Goal: Information Seeking & Learning: Understand process/instructions

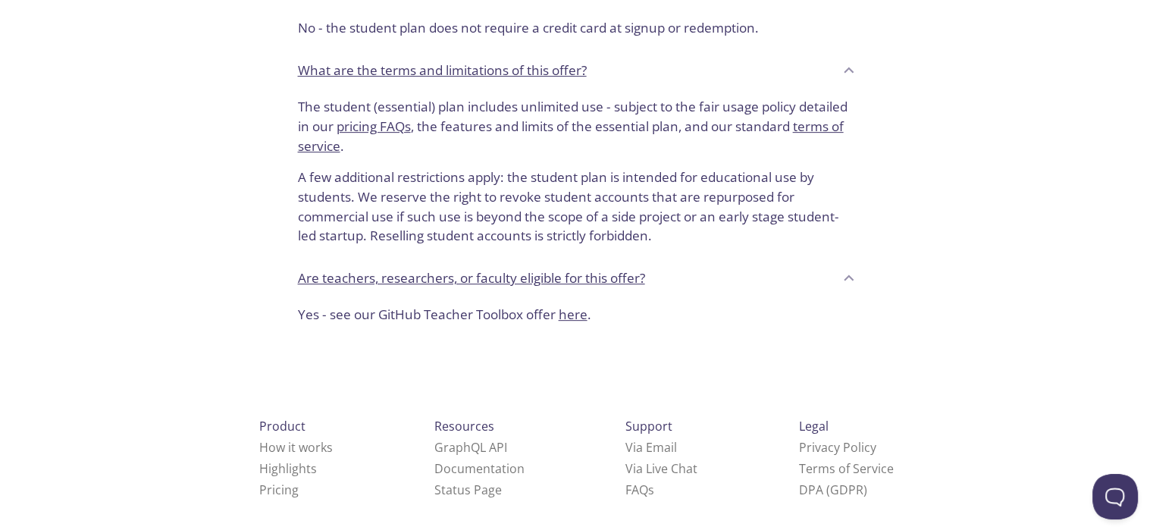
scroll to position [677, 0]
click at [259, 487] on link "Pricing" at bounding box center [278, 488] width 39 height 17
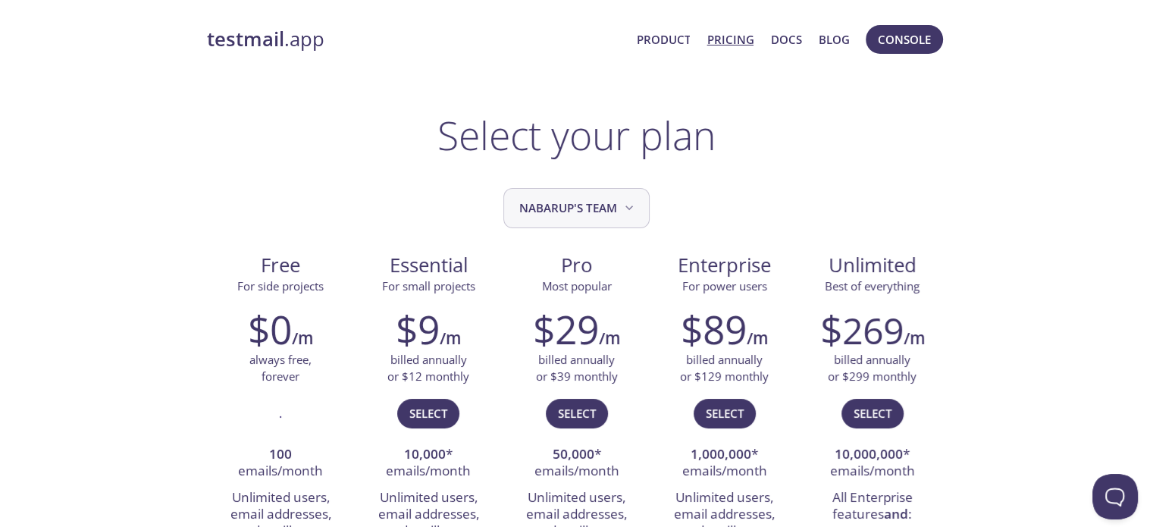
click at [622, 205] on icon "Nabarup's team" at bounding box center [628, 207] width 15 height 15
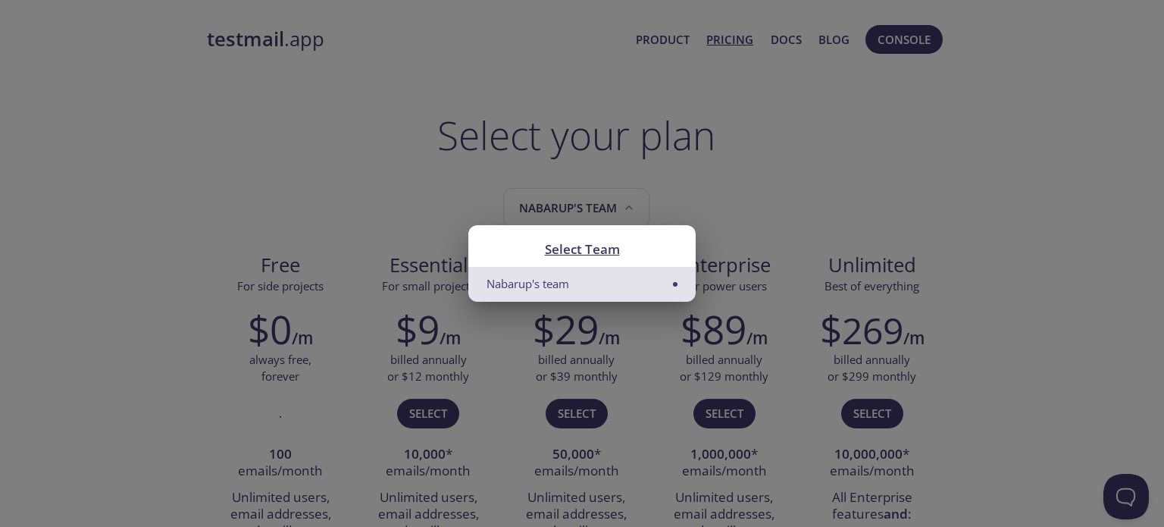
click at [425, 226] on div "Select Team Nabarup's team" at bounding box center [582, 263] width 1164 height 527
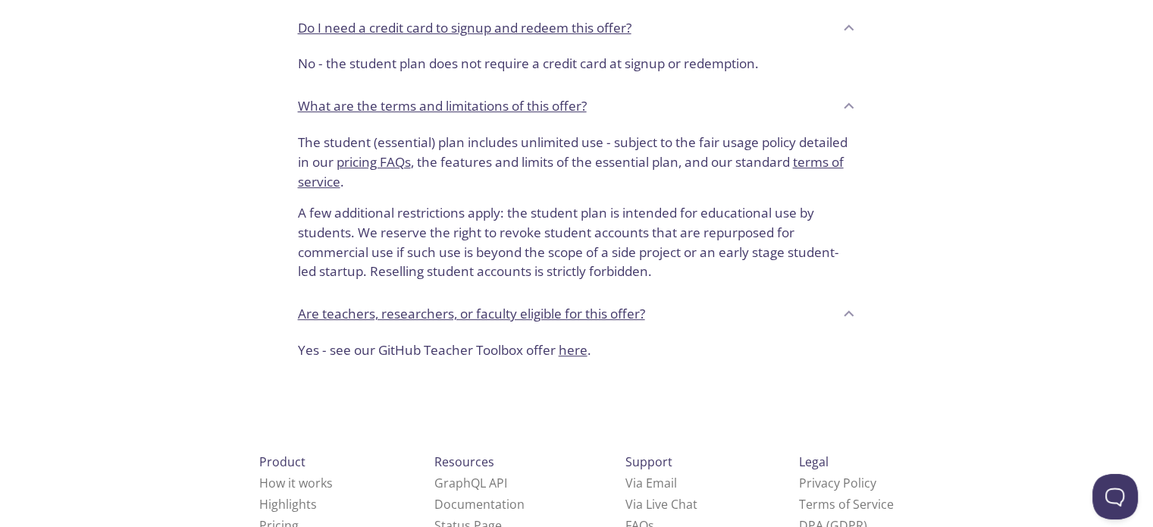
scroll to position [642, 0]
click at [259, 486] on link "How it works" at bounding box center [296, 482] width 74 height 17
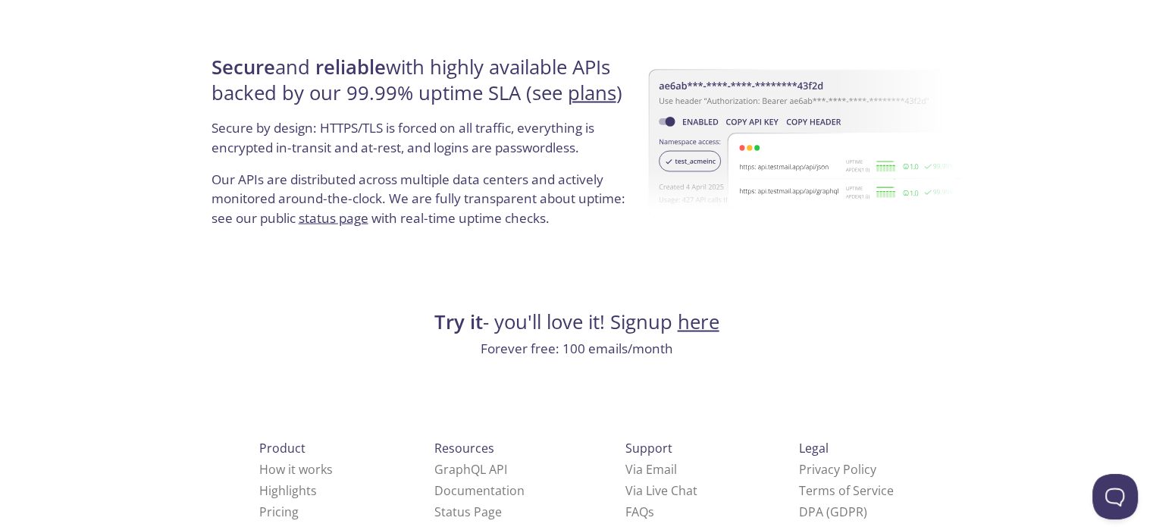
scroll to position [2939, 0]
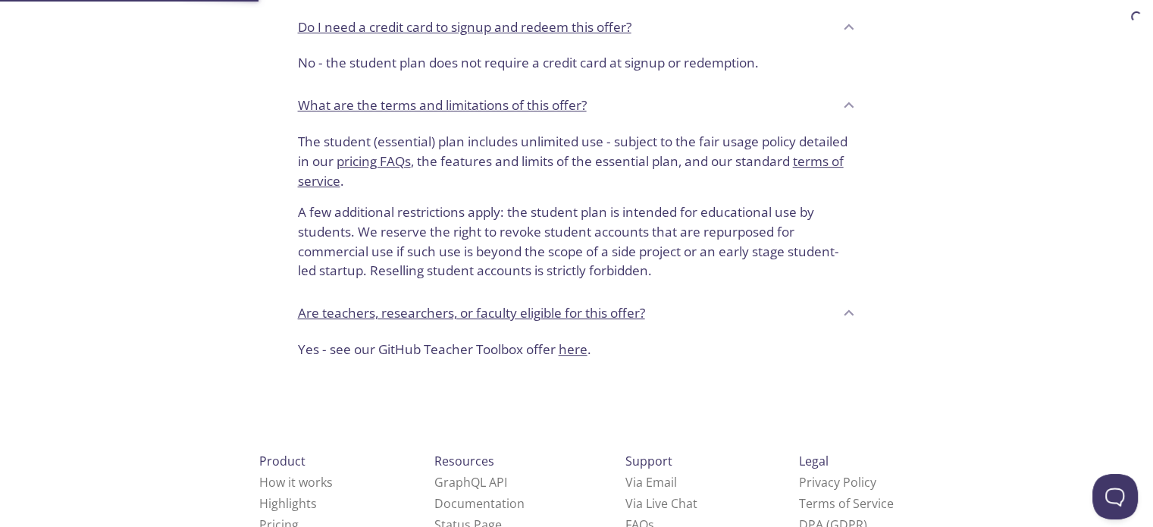
scroll to position [244, 0]
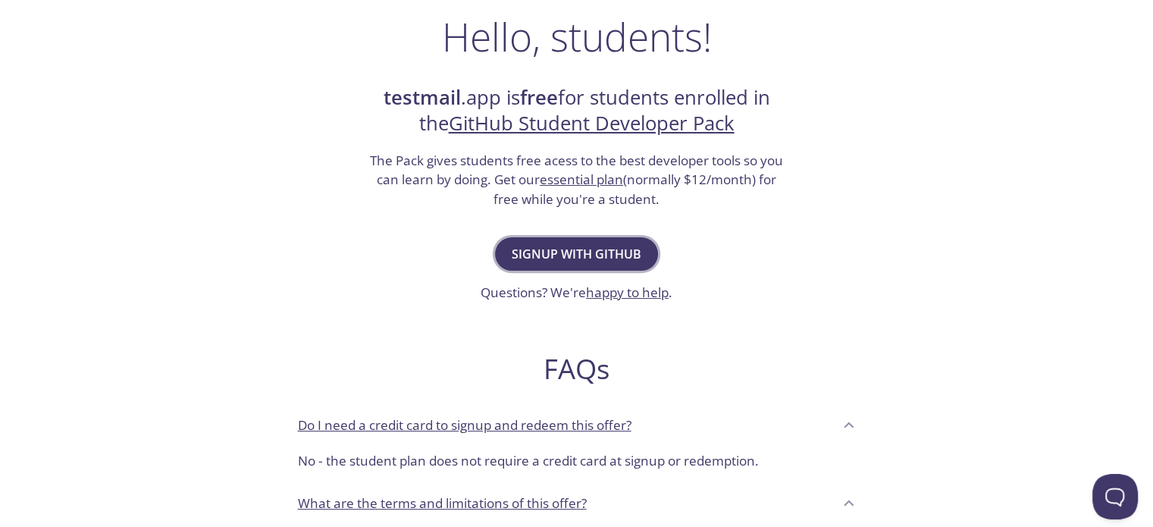
click at [594, 249] on span "Signup with GitHub" at bounding box center [576, 253] width 130 height 21
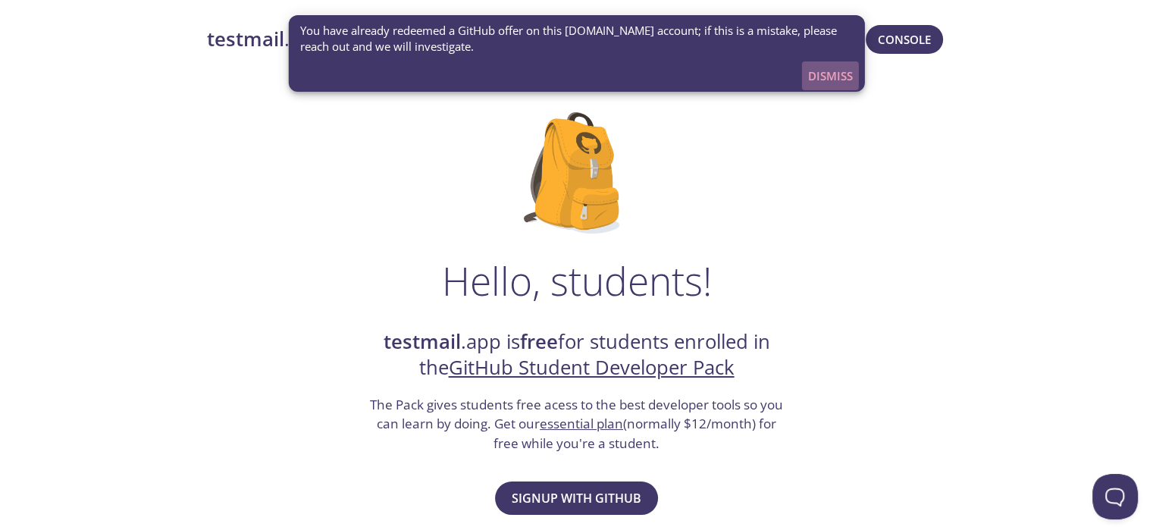
click at [811, 73] on span "Dismiss" at bounding box center [830, 76] width 45 height 20
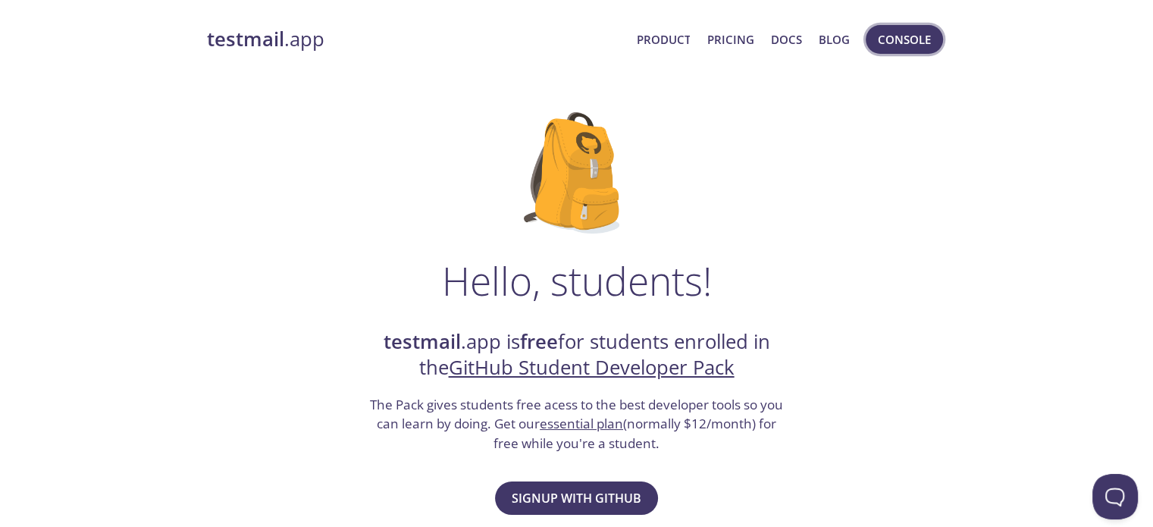
click at [875, 45] on button "Console" at bounding box center [903, 39] width 77 height 29
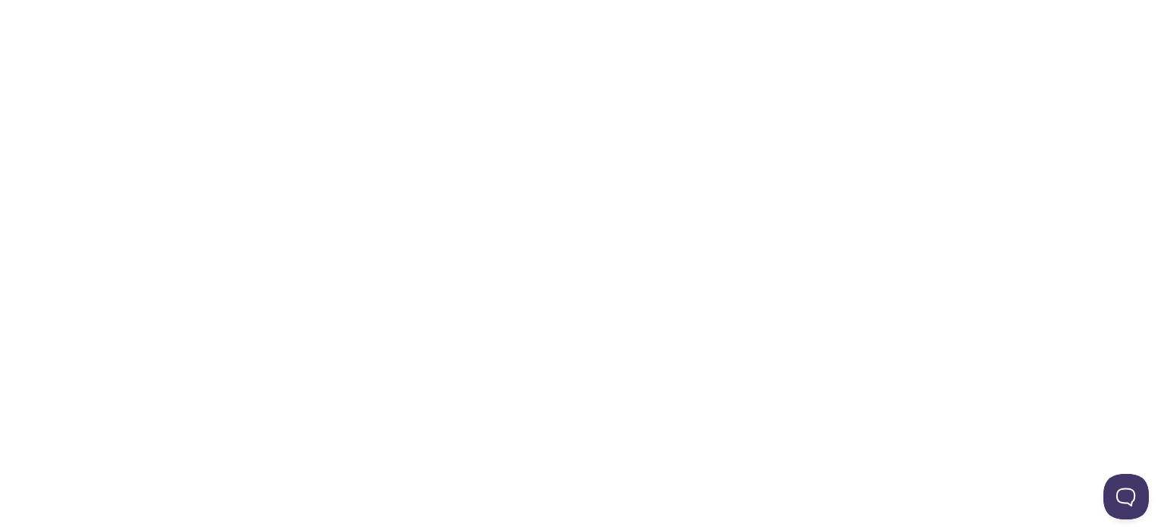
drag, startPoint x: 574, startPoint y: 8, endPoint x: 543, endPoint y: 106, distance: 102.6
click at [543, 0] on html "Automate email tests | loved by developers & QA teams" at bounding box center [582, 0] width 1164 height 0
click at [200, 0] on html "Automate email tests | loved by developers & QA teams" at bounding box center [582, 0] width 1164 height 0
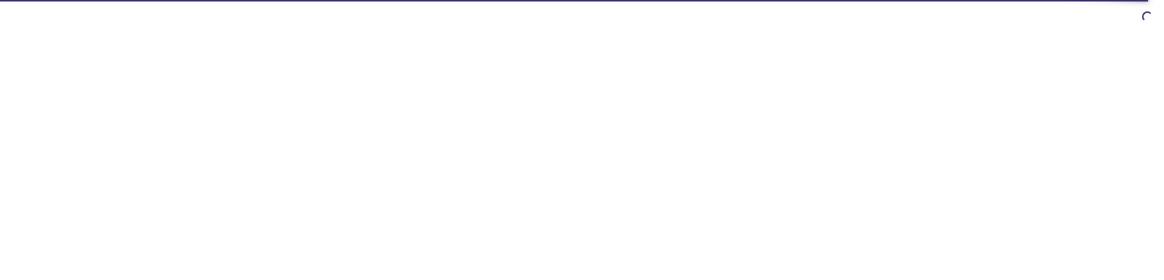
click at [521, 0] on html at bounding box center [582, 0] width 1164 height 0
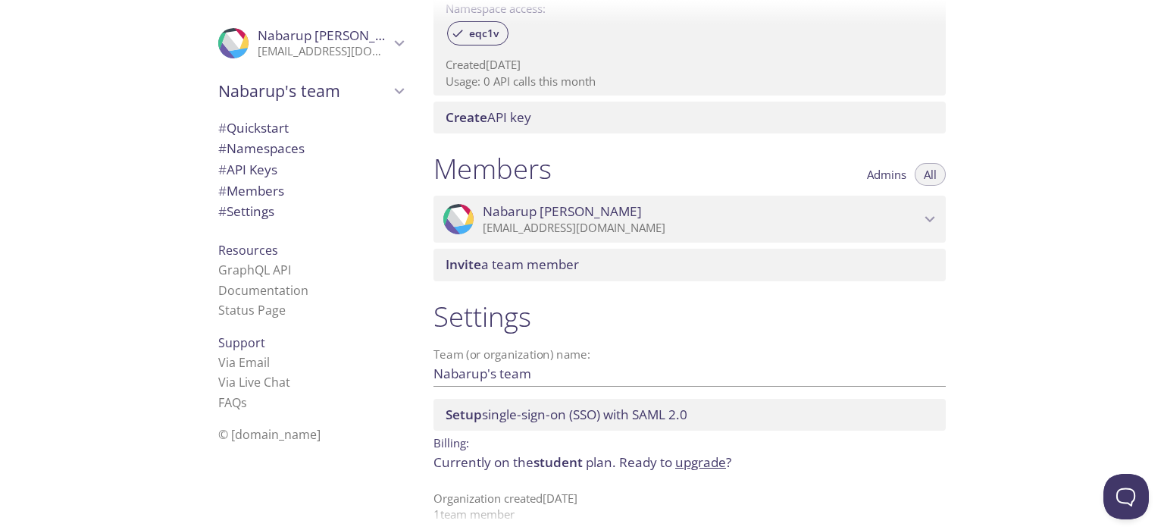
scroll to position [551, 0]
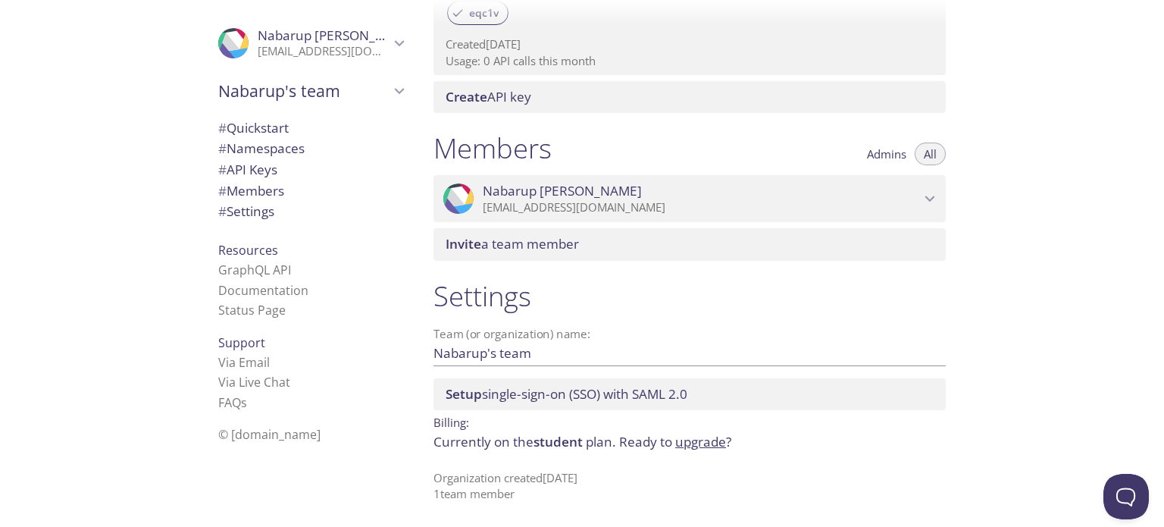
click at [343, 84] on span "Nabarup's team" at bounding box center [303, 90] width 171 height 21
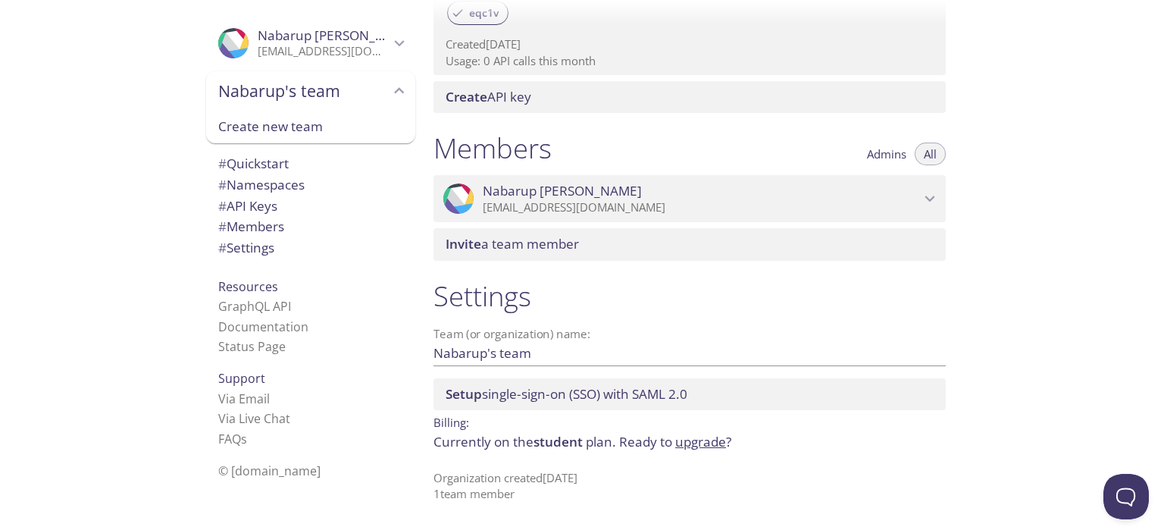
click at [343, 84] on span "Nabarup's team" at bounding box center [303, 90] width 171 height 21
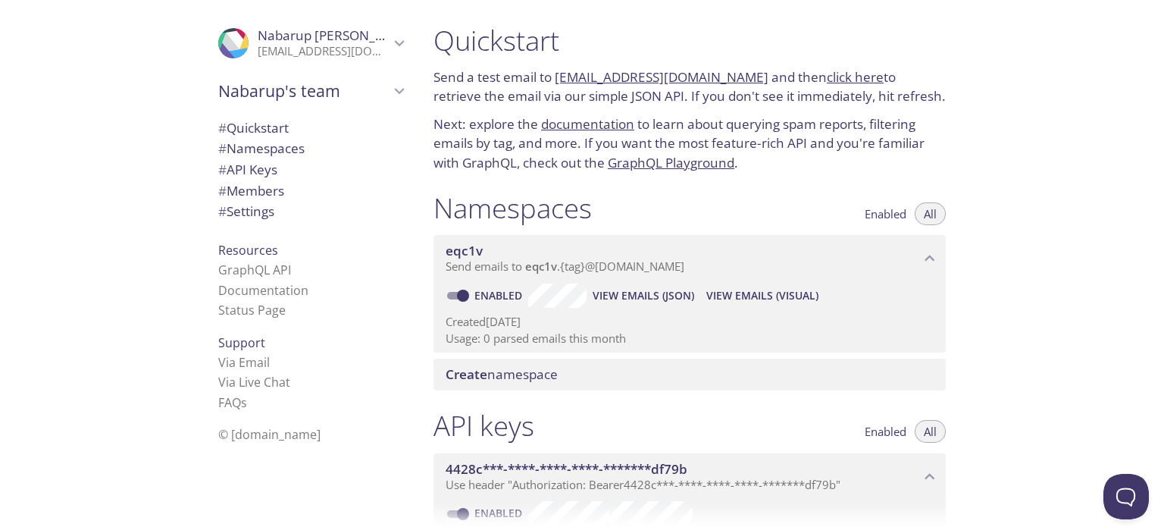
scroll to position [0, 0]
click at [762, 299] on span "View Emails (Visual)" at bounding box center [762, 296] width 112 height 18
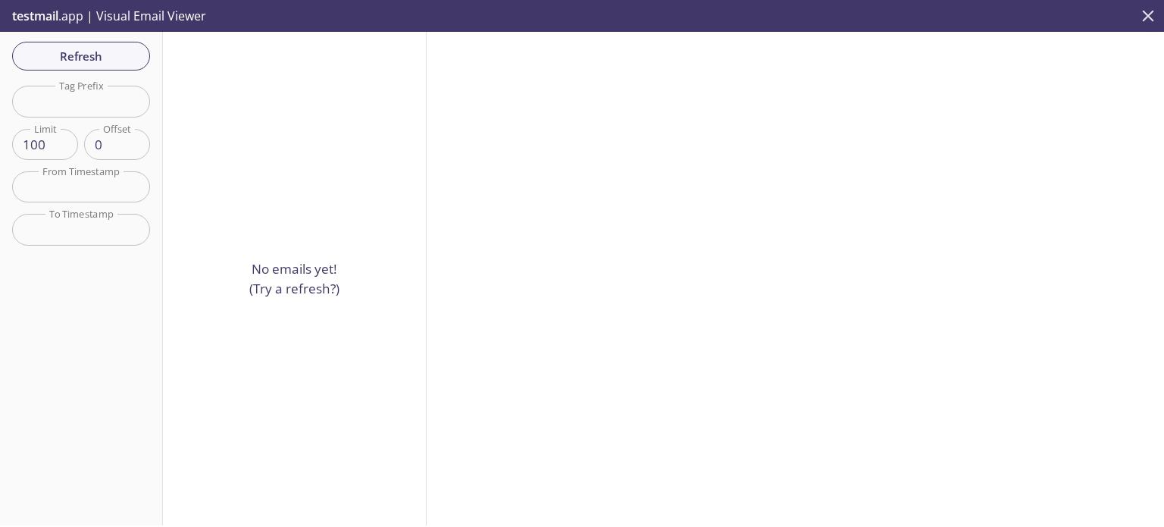
click at [1149, 8] on icon "close" at bounding box center [1148, 16] width 20 height 20
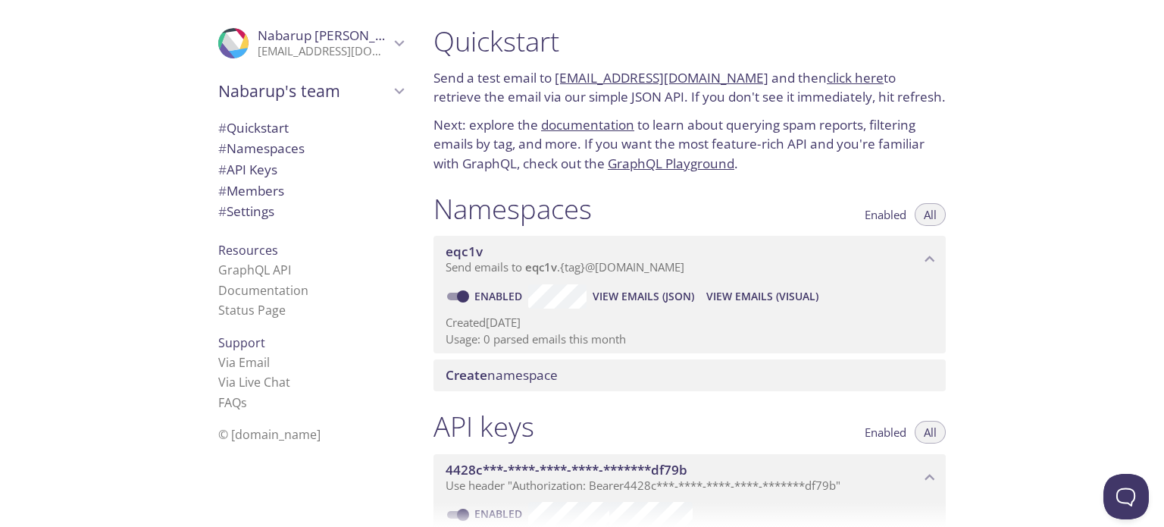
click at [629, 299] on span "View Emails (JSON)" at bounding box center [644, 296] width 102 height 18
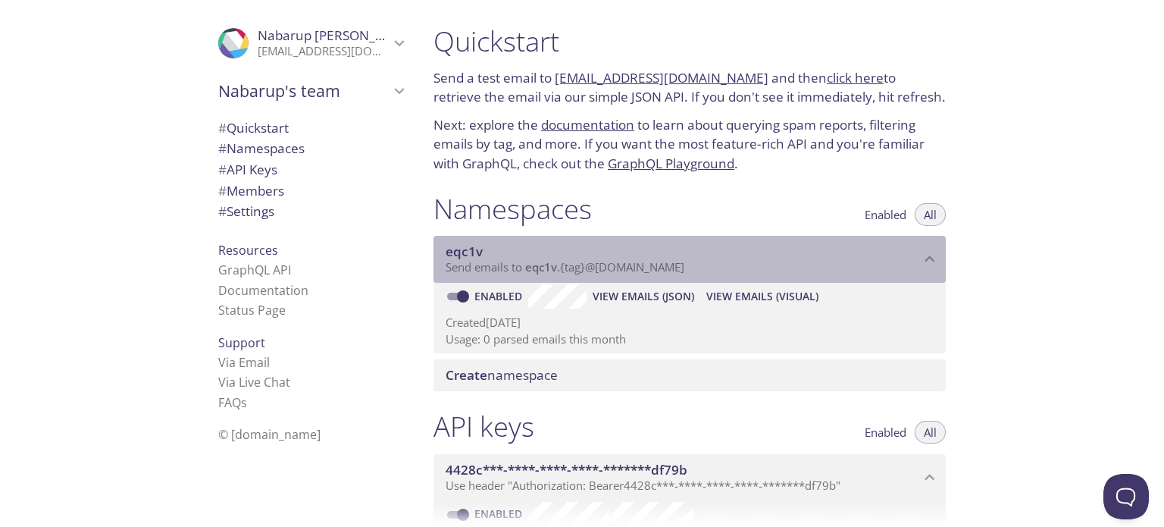
click at [611, 264] on span "Send emails to eqc1v . {tag} @inbox.testmail.app" at bounding box center [565, 266] width 239 height 15
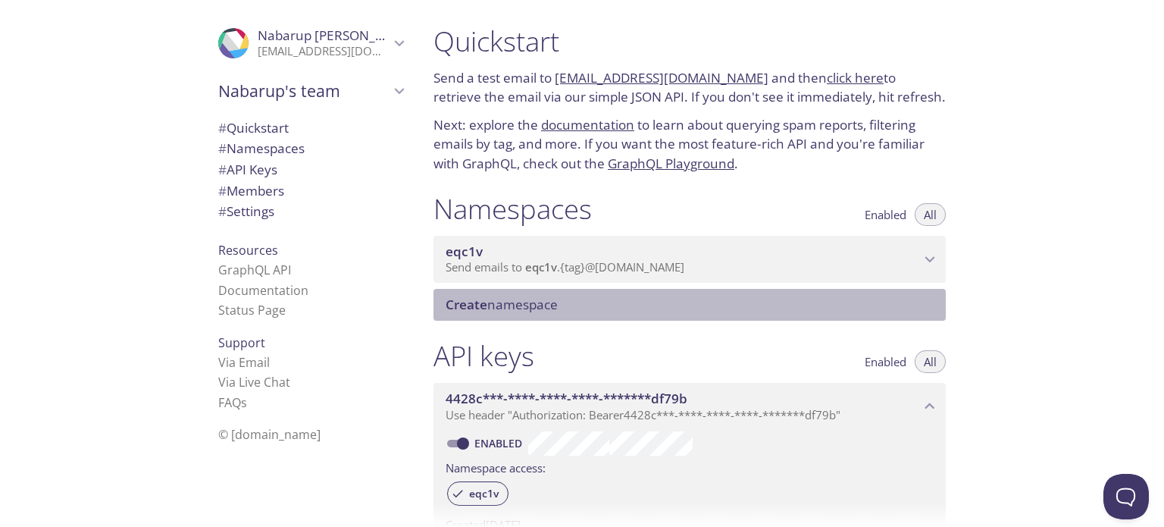
click at [572, 298] on span "Create namespace" at bounding box center [693, 304] width 494 height 17
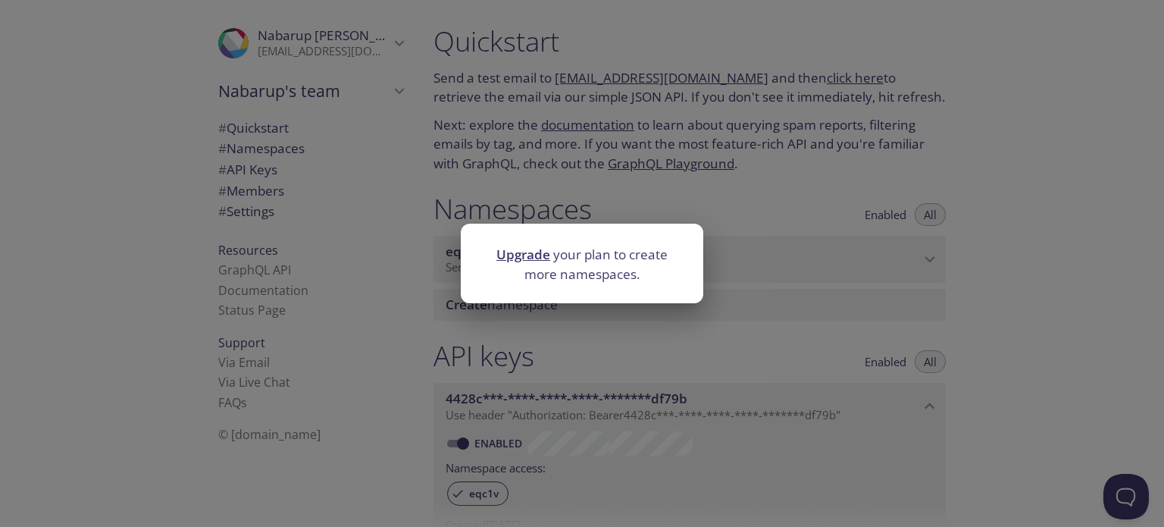
click at [760, 327] on div "Upgrade your plan to create more namespaces." at bounding box center [582, 263] width 1164 height 527
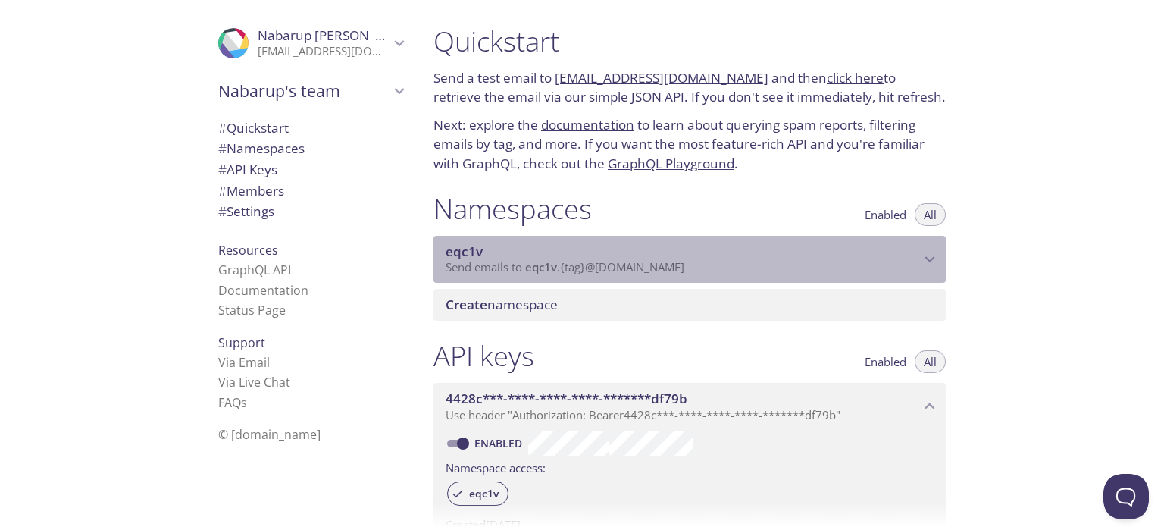
click at [812, 271] on p "Send emails to eqc1v . {tag} @inbox.testmail.app" at bounding box center [683, 267] width 474 height 15
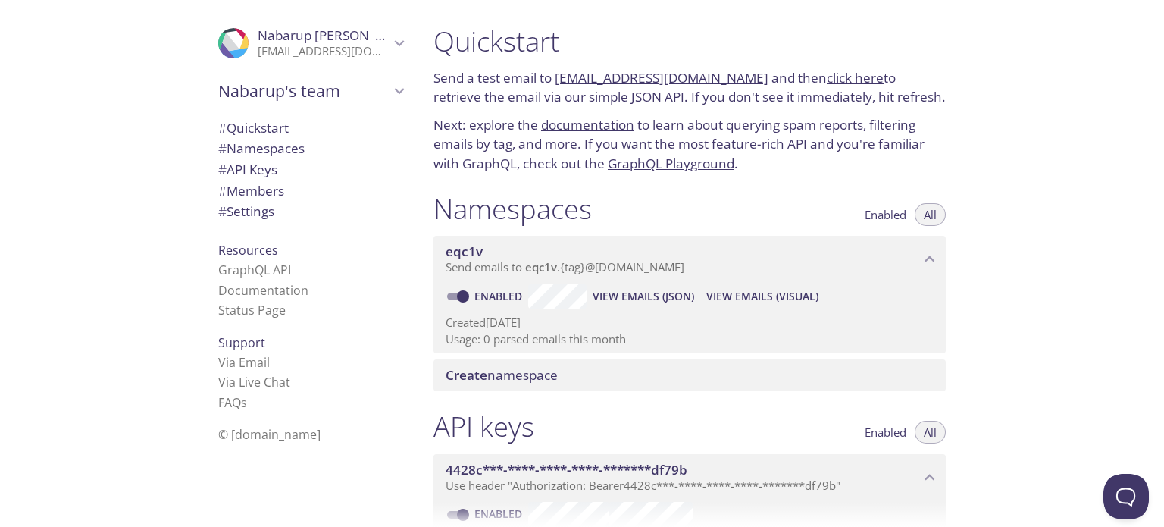
click at [72, 311] on div ".cls-1 { fill: #6d5ca8; } .cls-2 { fill: #3fc191; } .cls-3 { fill: #3b4752; } .…" at bounding box center [210, 263] width 421 height 527
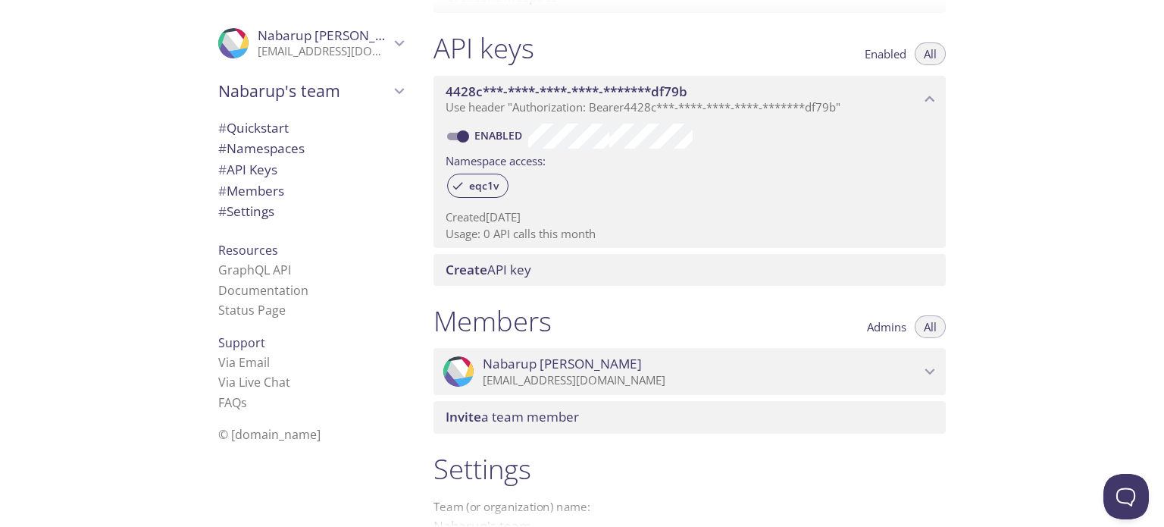
scroll to position [379, 0]
click at [506, 280] on div "Create API key" at bounding box center [689, 269] width 512 height 32
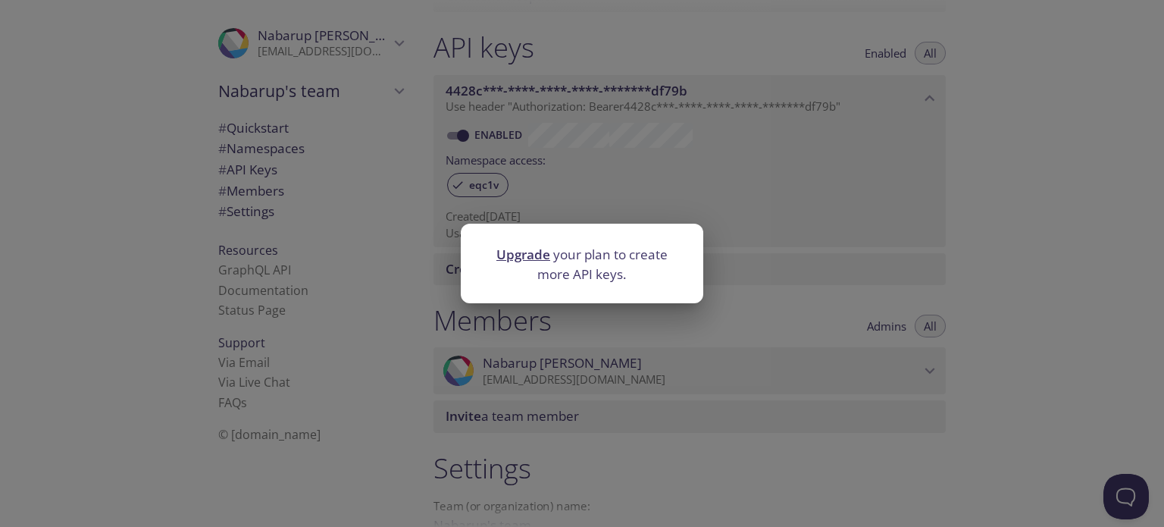
click at [406, 321] on div "Upgrade your plan to create more API keys." at bounding box center [582, 263] width 1164 height 527
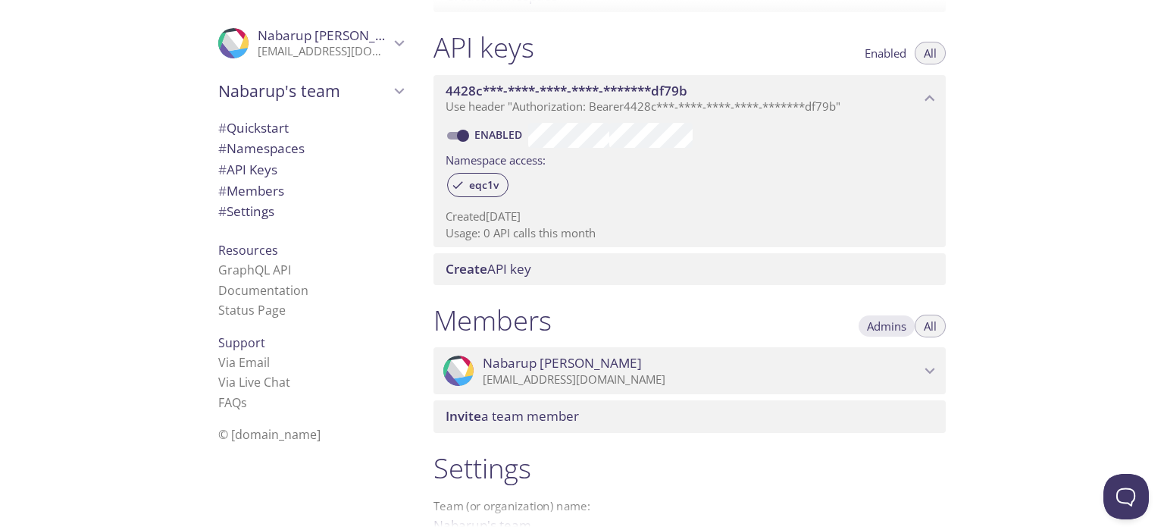
click at [865, 330] on button "Admins" at bounding box center [887, 325] width 58 height 23
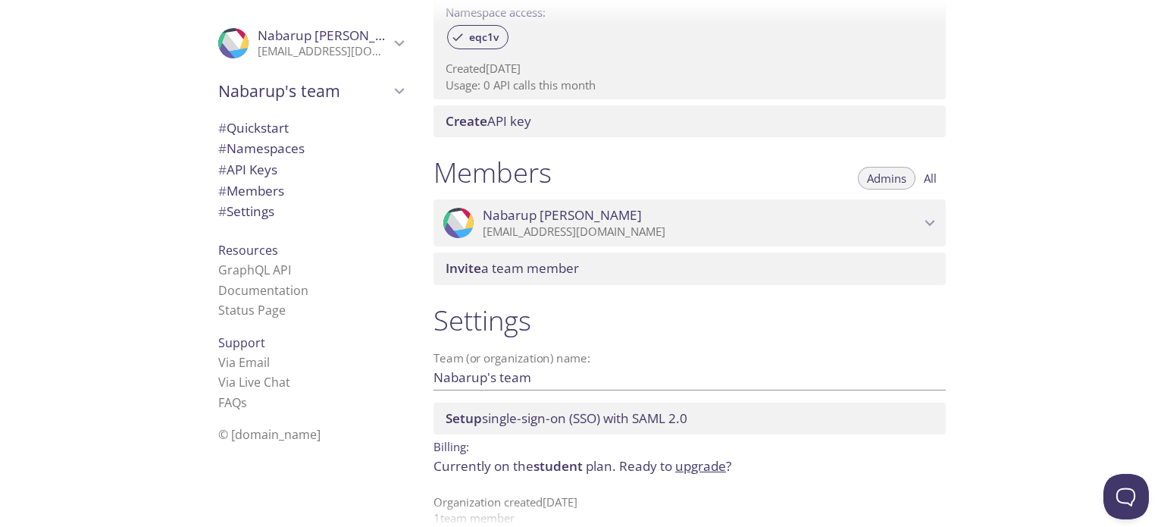
scroll to position [551, 0]
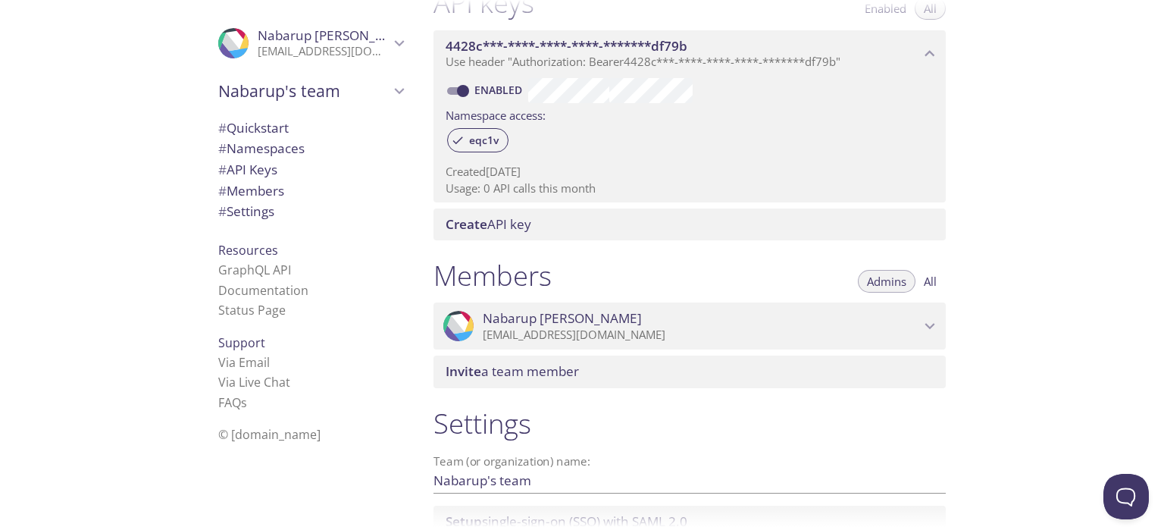
click at [290, 139] on span "# Namespaces" at bounding box center [310, 149] width 185 height 20
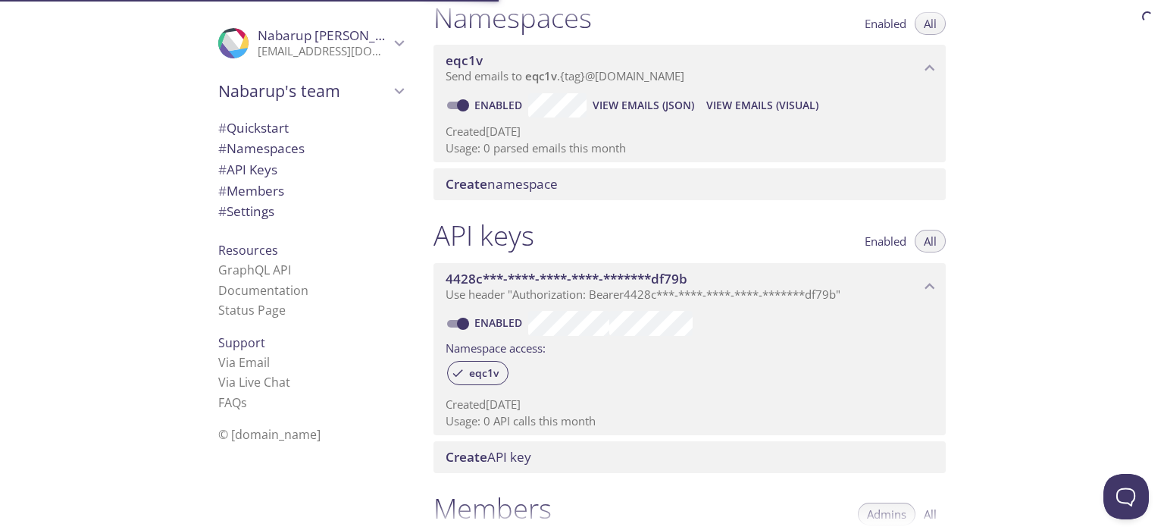
click at [289, 126] on span "# Quickstart" at bounding box center [310, 128] width 185 height 20
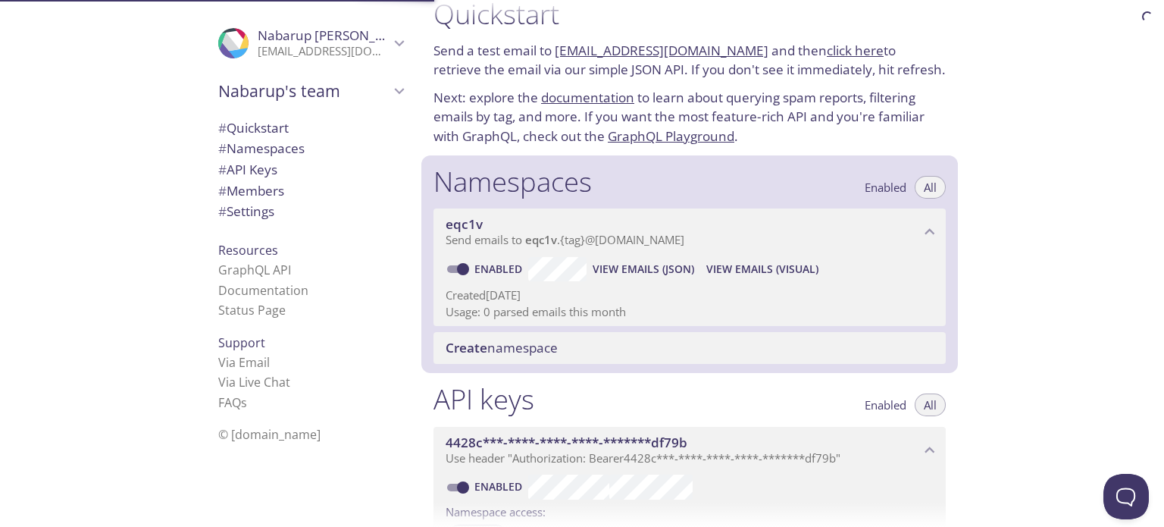
scroll to position [24, 0]
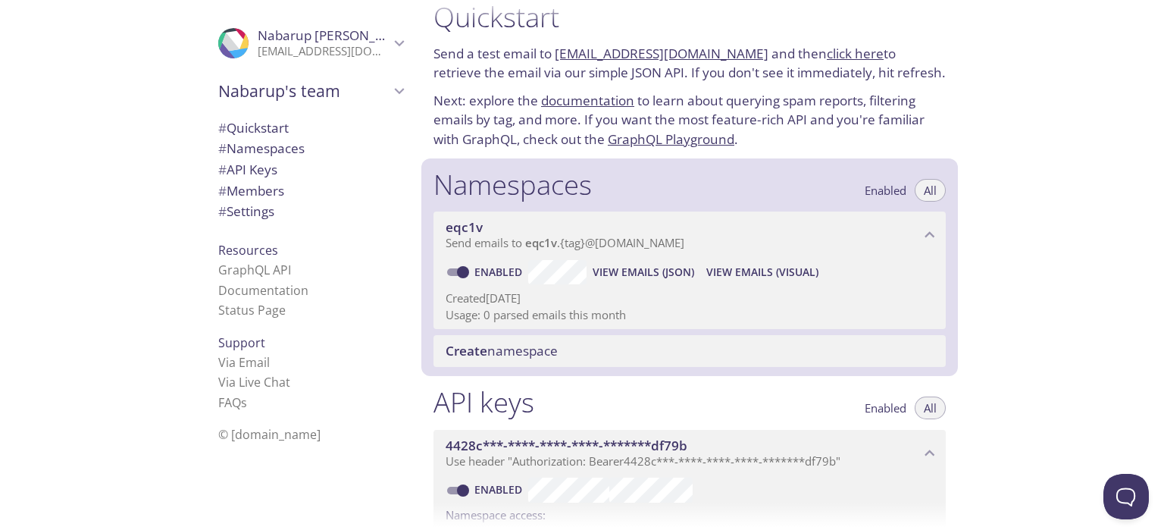
click at [846, 55] on link "click here" at bounding box center [855, 53] width 57 height 17
click at [769, 263] on span "View Emails (Visual)" at bounding box center [762, 272] width 112 height 18
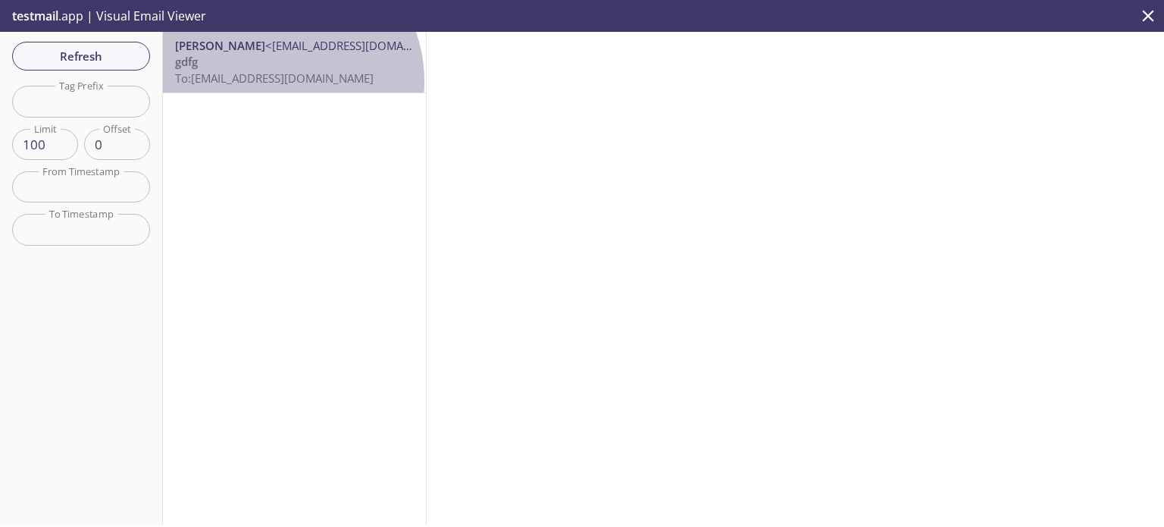
click at [277, 81] on span "To: eqc1v.test@inbox.testmail.app" at bounding box center [274, 77] width 199 height 15
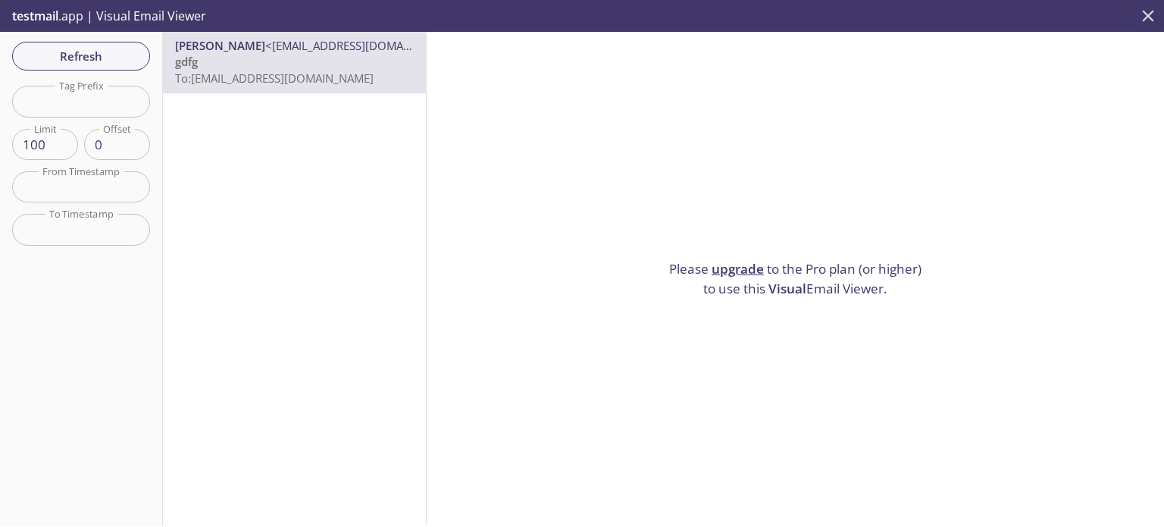
click at [1150, 8] on icon "close" at bounding box center [1148, 16] width 20 height 20
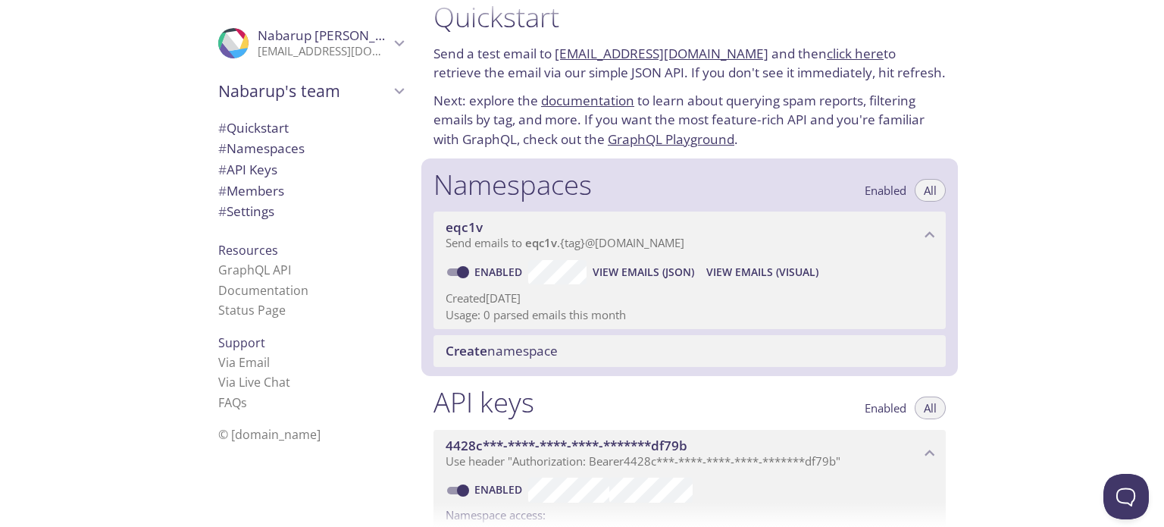
drag, startPoint x: 641, startPoint y: 70, endPoint x: 915, endPoint y: 66, distance: 274.3
click at [915, 66] on p "Send a test email to eqc1v.test@inbox.testmail.app and then click here to retri…" at bounding box center [689, 63] width 512 height 39
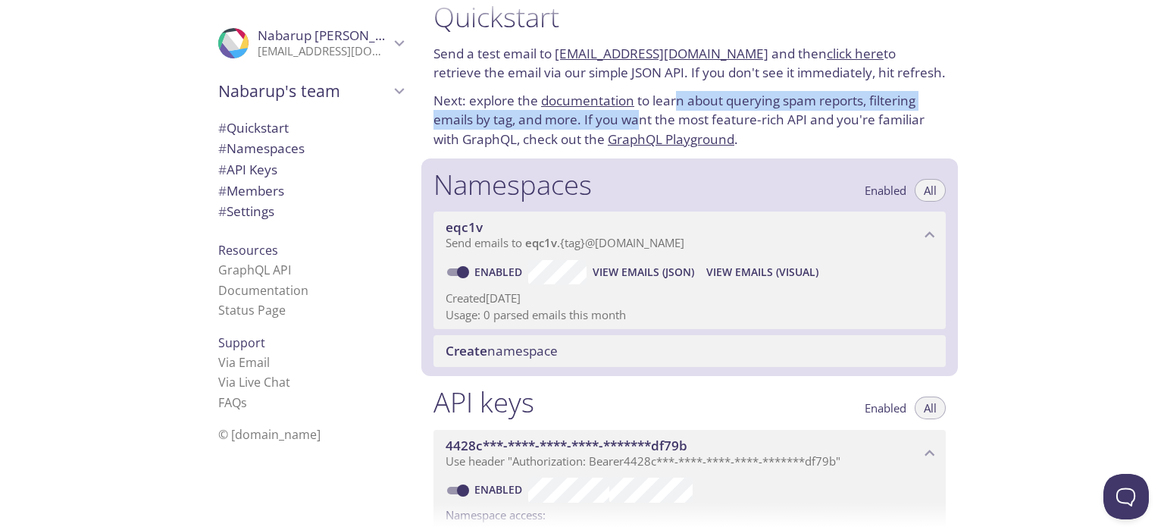
drag, startPoint x: 677, startPoint y: 100, endPoint x: 640, endPoint y: 129, distance: 47.6
click at [640, 129] on p "Next: explore the documentation to learn about querying spam reports, filtering…" at bounding box center [689, 120] width 512 height 58
click at [594, 129] on p "Next: explore the documentation to learn about querying spam reports, filtering…" at bounding box center [689, 120] width 512 height 58
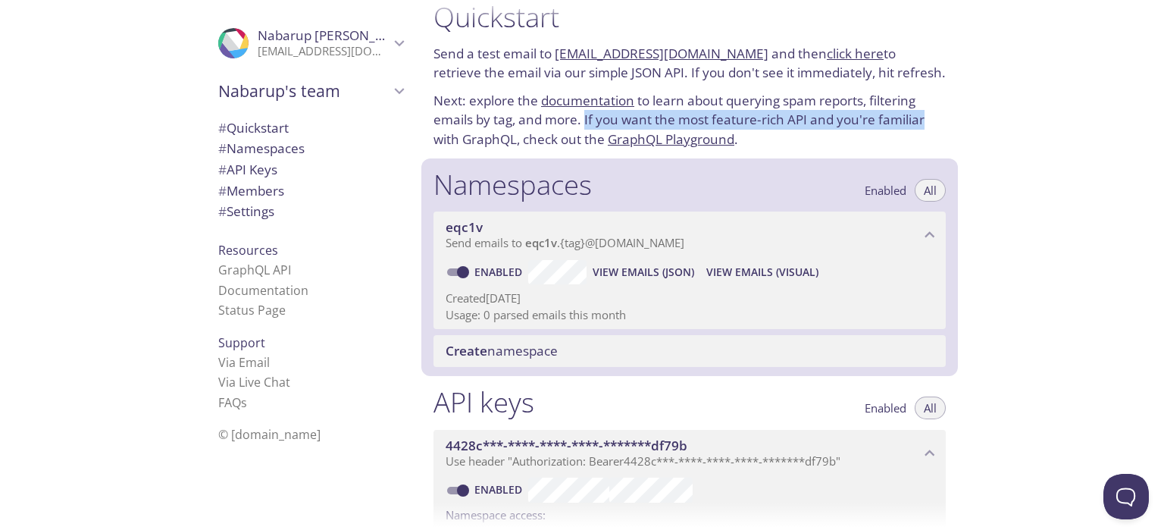
drag, startPoint x: 583, startPoint y: 125, endPoint x: 943, endPoint y: 124, distance: 359.2
click at [943, 124] on p "Next: explore the documentation to learn about querying spam reports, filtering…" at bounding box center [689, 120] width 512 height 58
click at [941, 122] on p "Next: explore the documentation to learn about querying spam reports, filtering…" at bounding box center [689, 120] width 512 height 58
